Goal: Check status: Check status

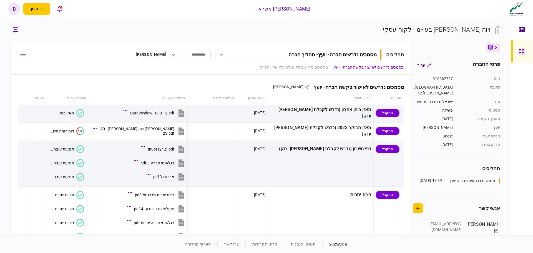
click at [517, 53] on link at bounding box center [522, 51] width 22 height 22
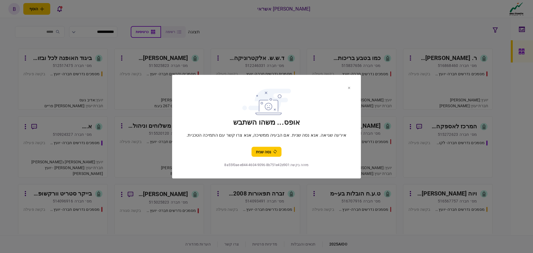
click at [276, 141] on section "אופס... משהו השתבש אירעה שגיאה. אנא נסה שנית. אם הבעיה ממשיכה, אנא צרו קשר עם ה…" at bounding box center [266, 121] width 167 height 71
click at [263, 153] on button "נסה שנית" at bounding box center [267, 152] width 30 height 10
drag, startPoint x: 349, startPoint y: 87, endPoint x: 348, endPoint y: 96, distance: 9.0
click at [350, 87] on icon at bounding box center [349, 88] width 2 height 2
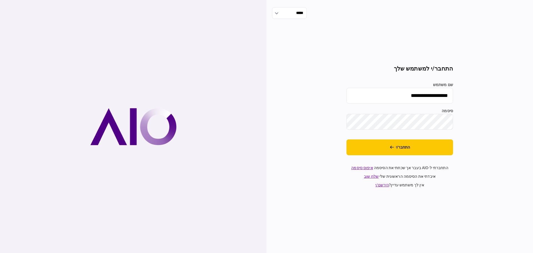
click at [383, 93] on input "**********" at bounding box center [400, 96] width 107 height 16
type input "*******"
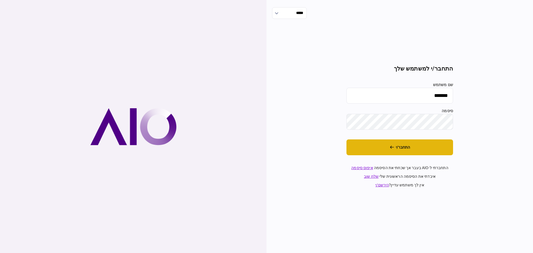
click at [394, 146] on button "התחבר/י" at bounding box center [400, 147] width 107 height 16
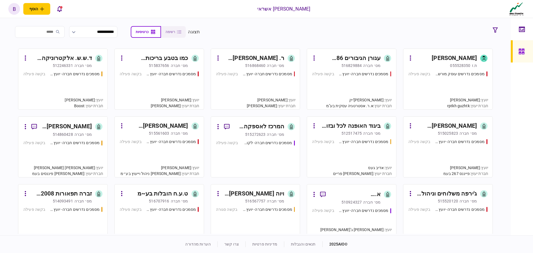
click at [446, 88] on div "מסמכים נדרשים עוסק מורשה - יועץ בקשה פעילה" at bounding box center [448, 88] width 79 height 34
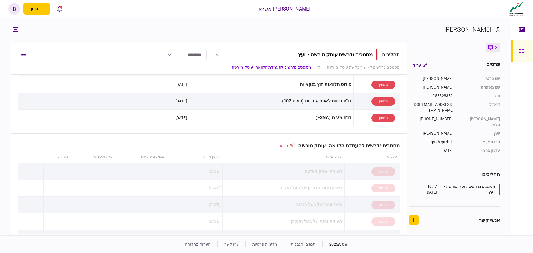
scroll to position [99, 0]
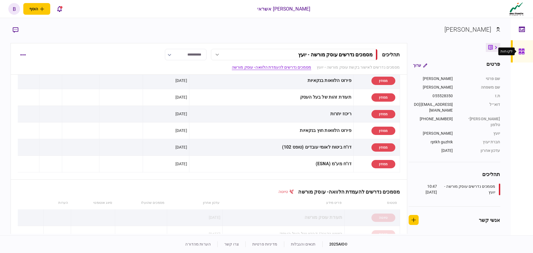
click at [520, 50] on icon at bounding box center [522, 51] width 6 height 6
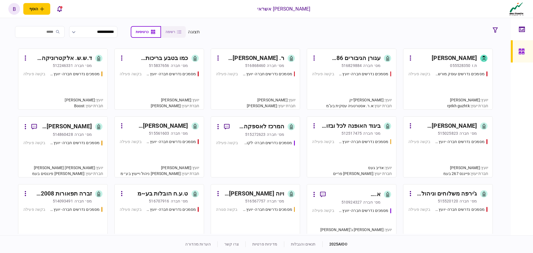
click at [136, 87] on div "מסמכים נדרשים חברה- יועץ - תהליך חברה בקשה פעילה" at bounding box center [159, 88] width 79 height 34
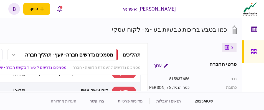
scroll to position [340, 0]
